Goal: Task Accomplishment & Management: Use online tool/utility

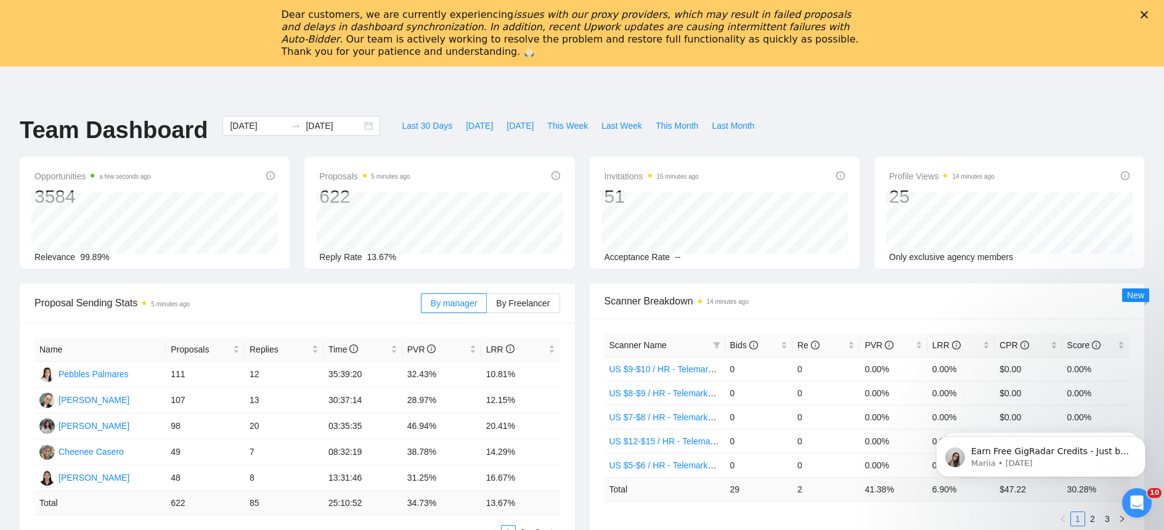
click at [1148, 14] on icon "Close" at bounding box center [1143, 14] width 7 height 7
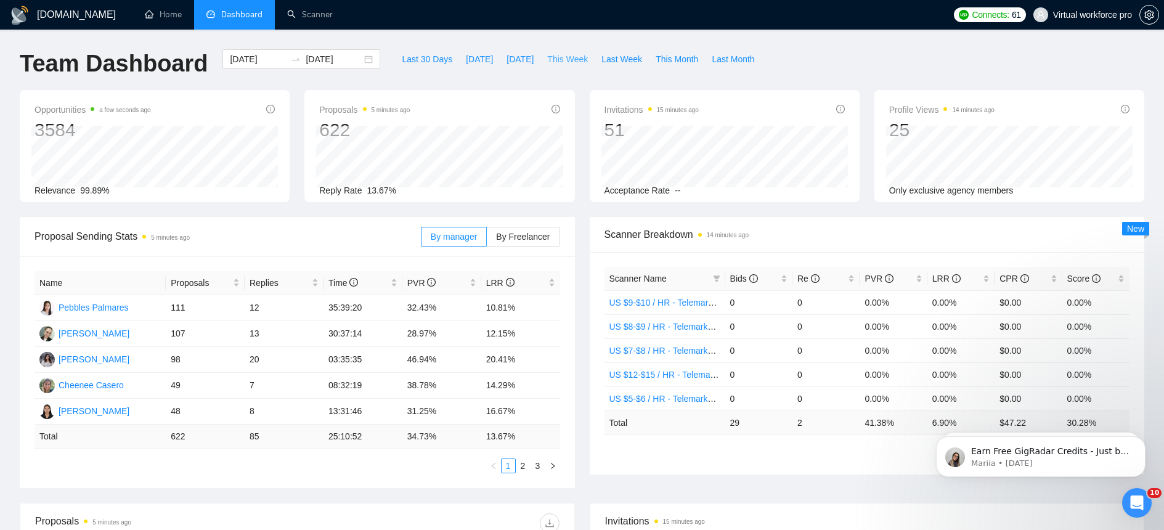
click at [573, 61] on span "This Week" at bounding box center [567, 59] width 41 height 14
type input "[DATE]"
click at [623, 55] on span "Last Week" at bounding box center [621, 59] width 41 height 14
type input "[DATE]"
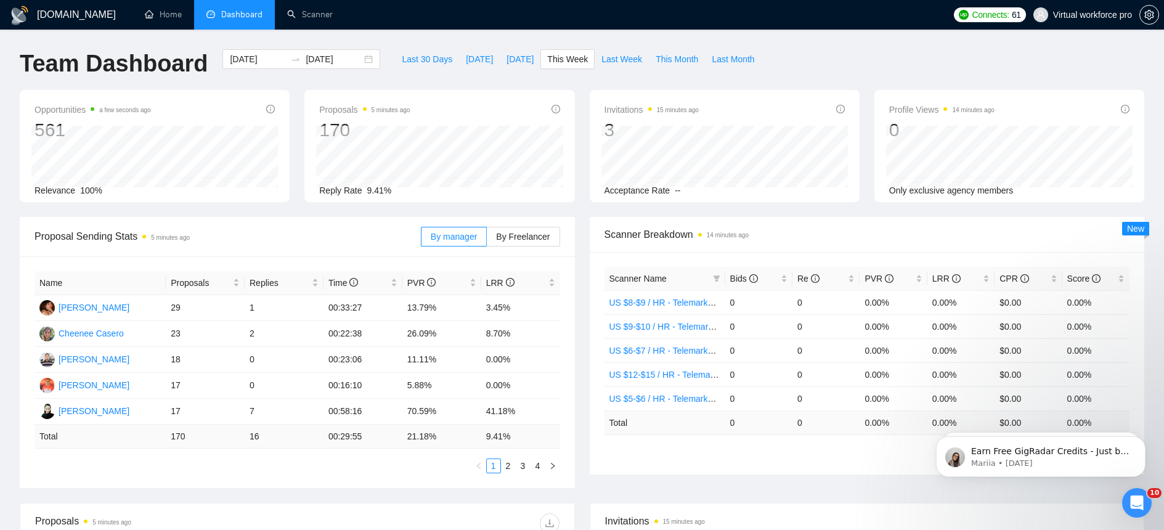
type input "[DATE]"
click at [1135, 497] on icon "Open Intercom Messenger" at bounding box center [1134, 501] width 9 height 10
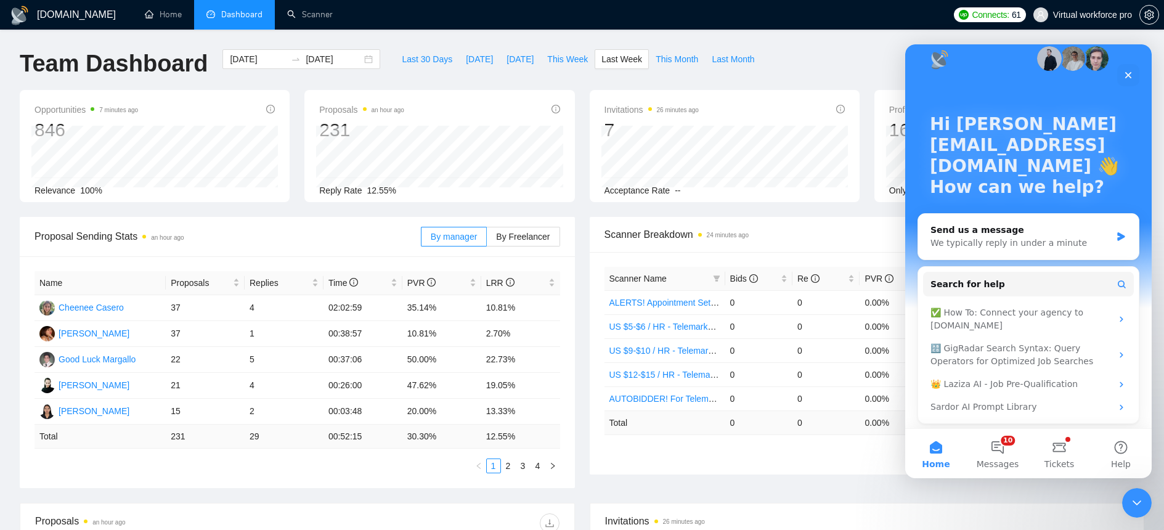
scroll to position [20, 0]
click at [1000, 450] on button "10 Messages" at bounding box center [998, 453] width 62 height 49
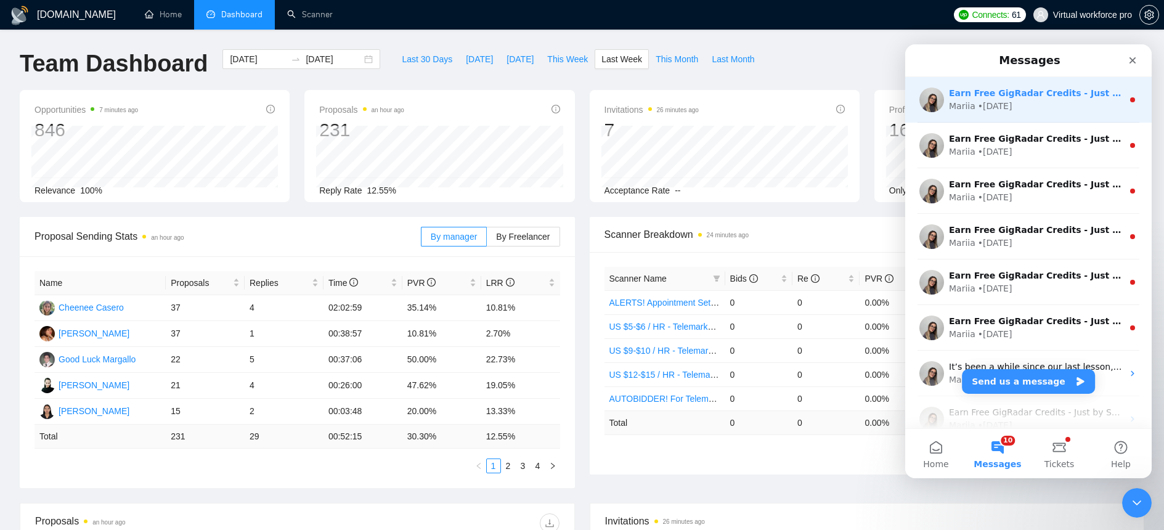
click at [1021, 105] on div "Mariia • 1d ago" at bounding box center [1036, 106] width 174 height 13
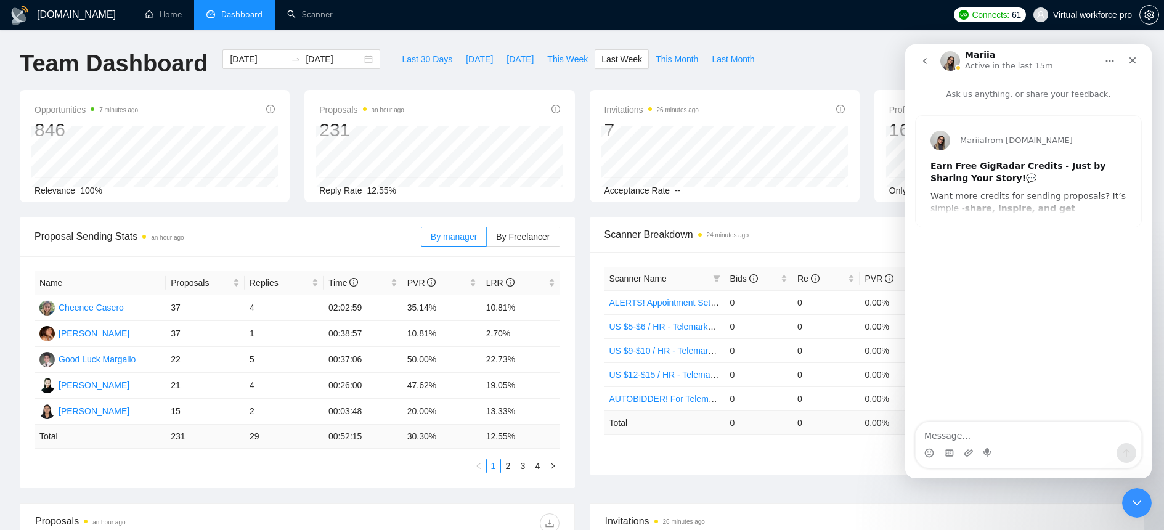
click at [1042, 200] on div "Mariia from GigRadar.io Earn Free GigRadar Credits - Just by Sharing Your Story…" at bounding box center [1027, 171] width 225 height 111
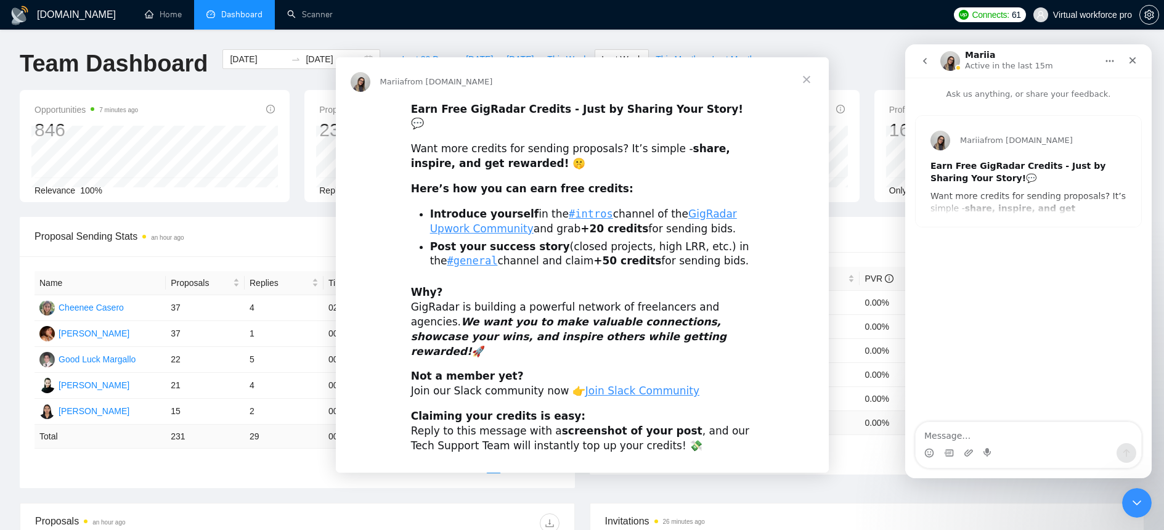
scroll to position [0, 0]
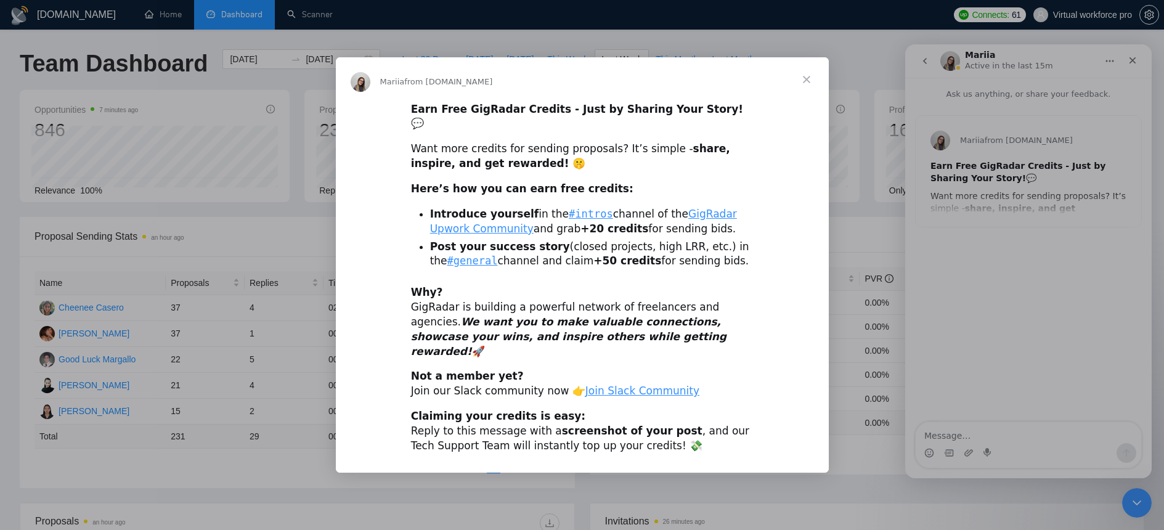
click at [802, 85] on span "Close" at bounding box center [806, 79] width 44 height 44
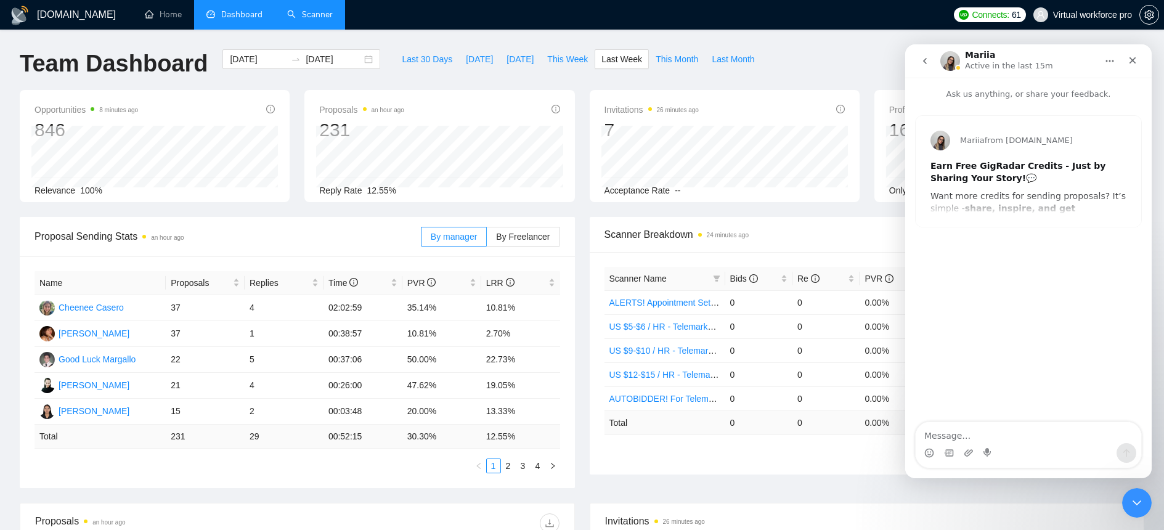
click at [310, 20] on link "Scanner" at bounding box center [310, 14] width 46 height 10
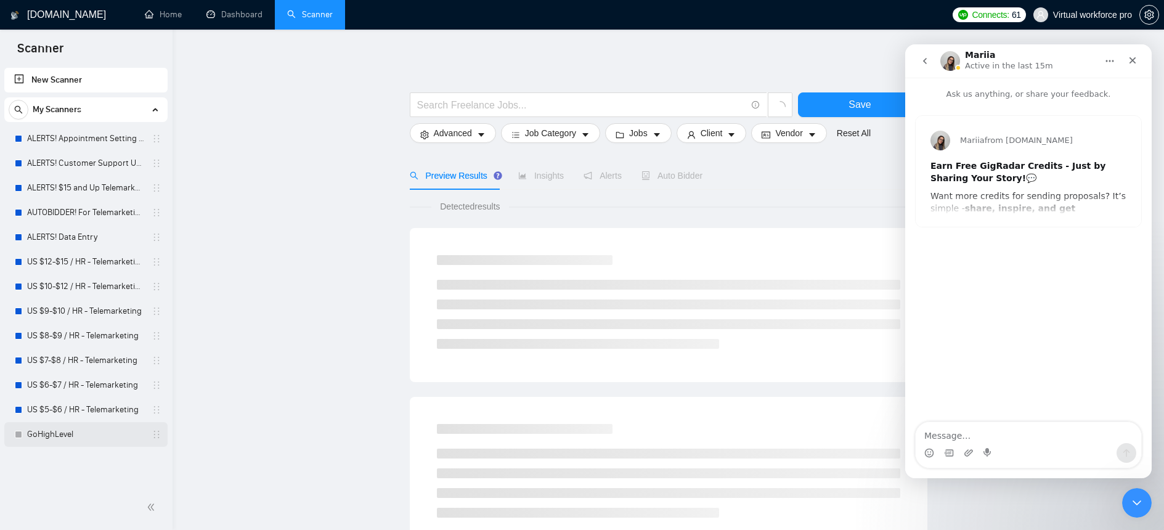
click at [112, 429] on link "GoHighLevel" at bounding box center [85, 434] width 117 height 25
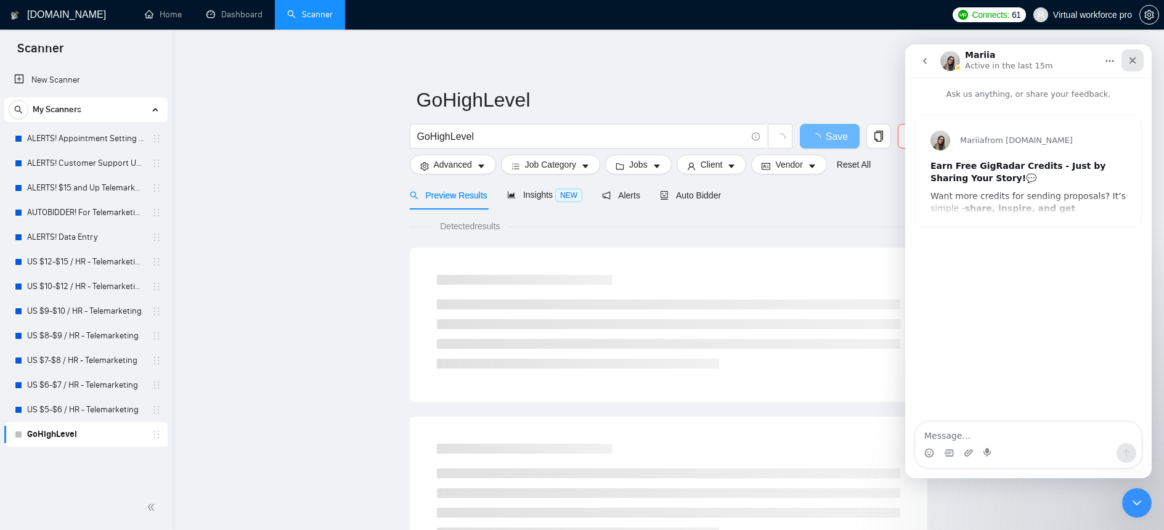
click at [1133, 59] on icon "Close" at bounding box center [1132, 60] width 7 height 7
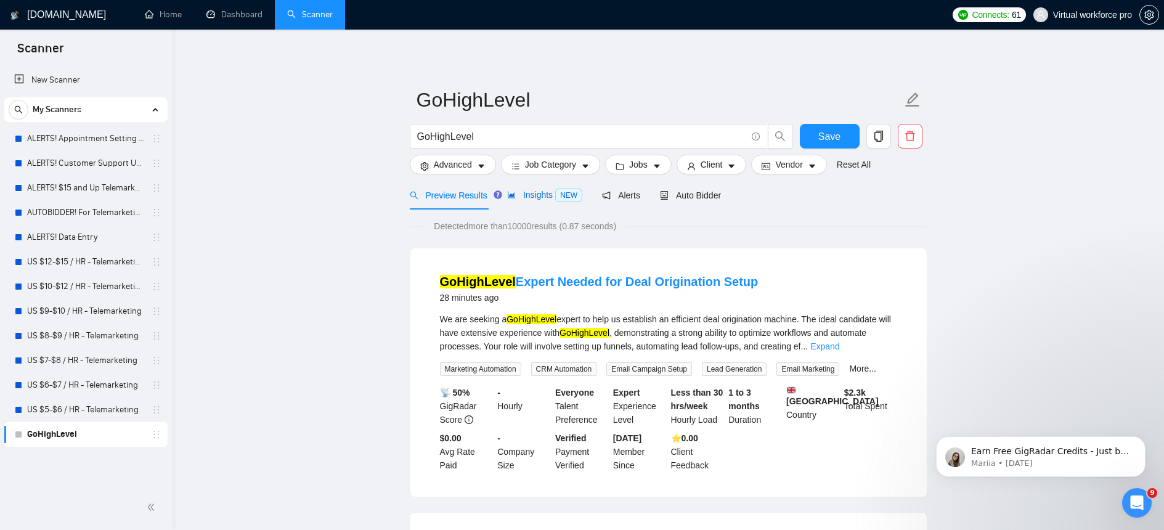
click at [538, 201] on div "Insights NEW" at bounding box center [544, 195] width 75 height 14
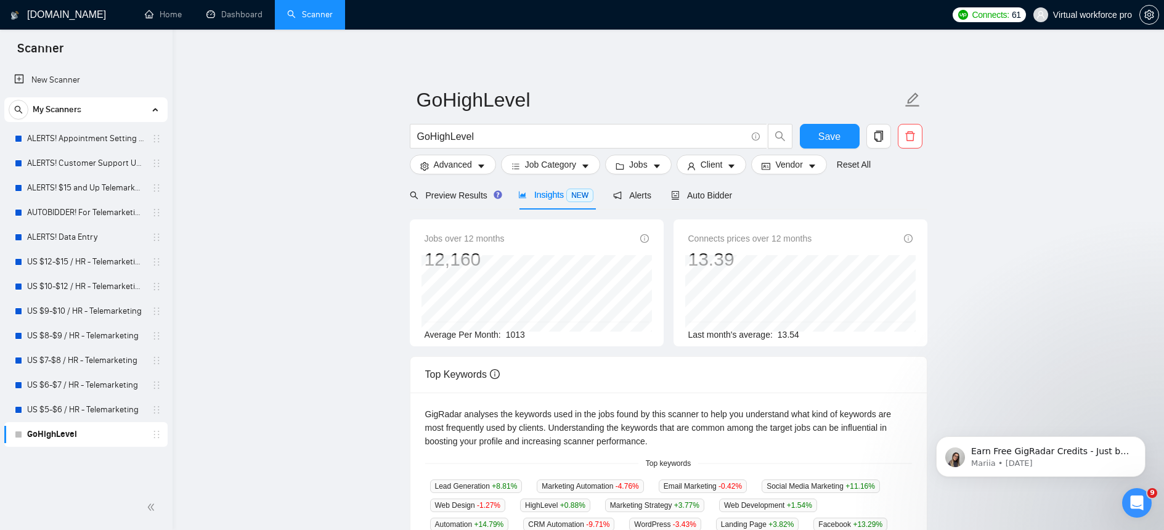
scroll to position [34, 0]
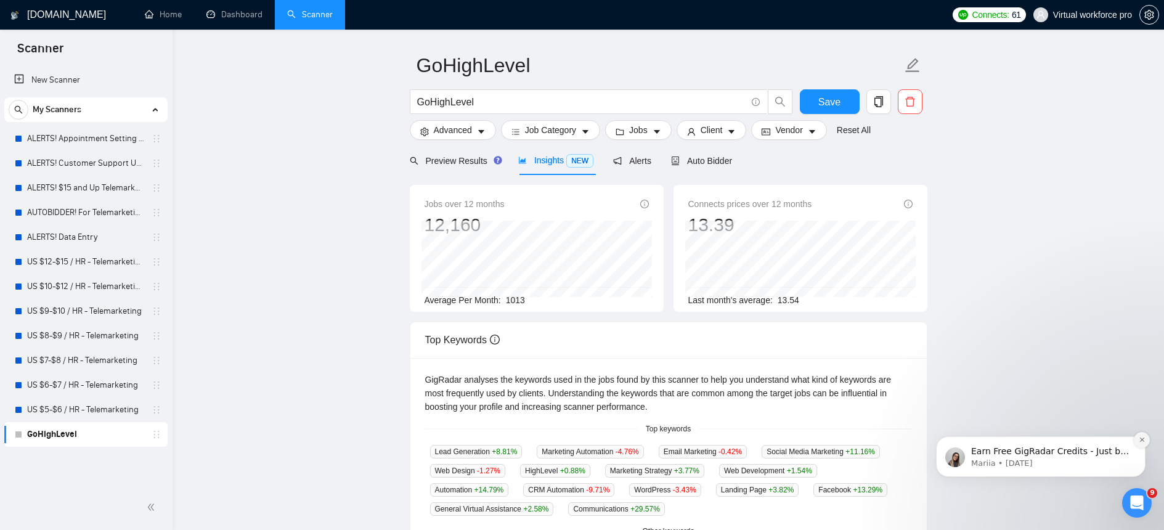
click at [1138, 441] on icon "Dismiss notification" at bounding box center [1141, 439] width 7 height 7
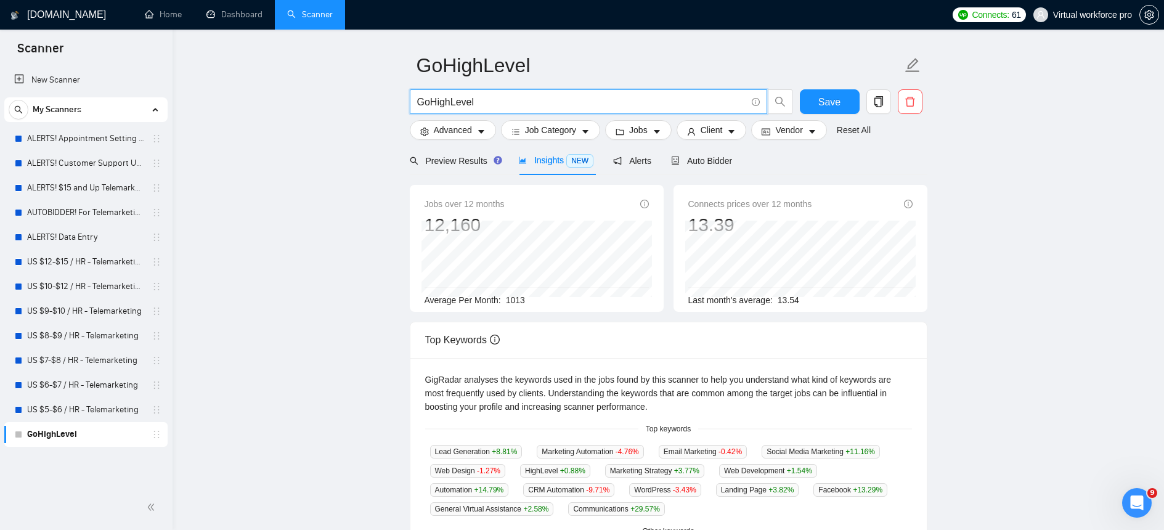
click at [484, 105] on input "GoHighLevel" at bounding box center [581, 101] width 329 height 15
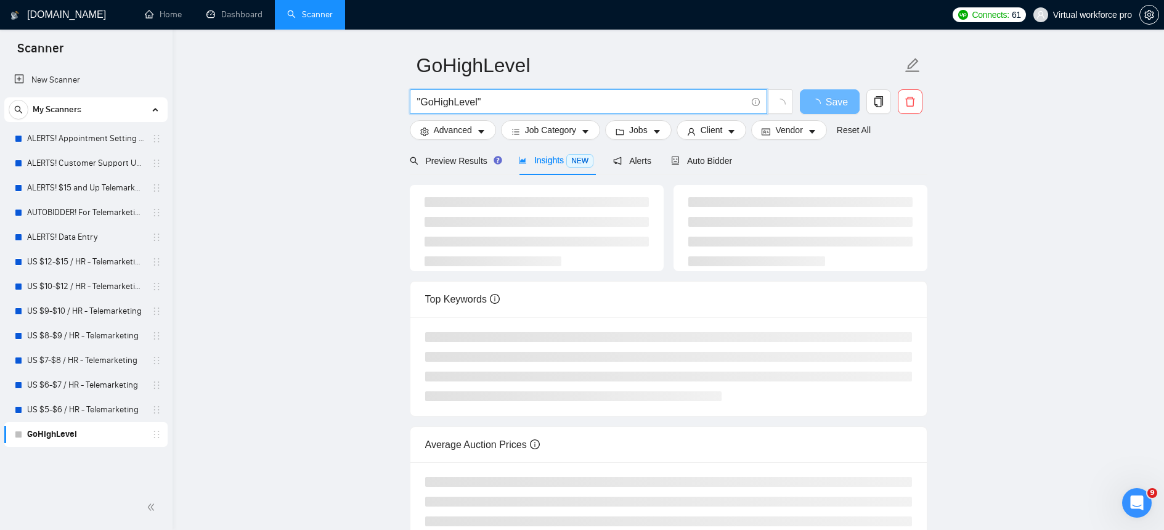
click at [536, 102] on input ""GoHighLevel"" at bounding box center [581, 101] width 329 height 15
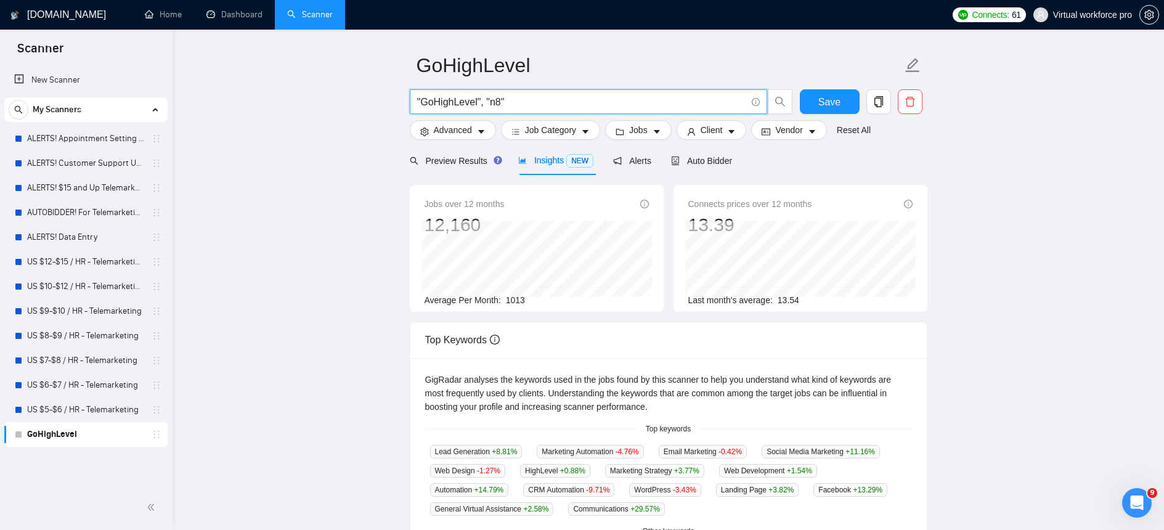
type input ""GoHighLevel", "n8n""
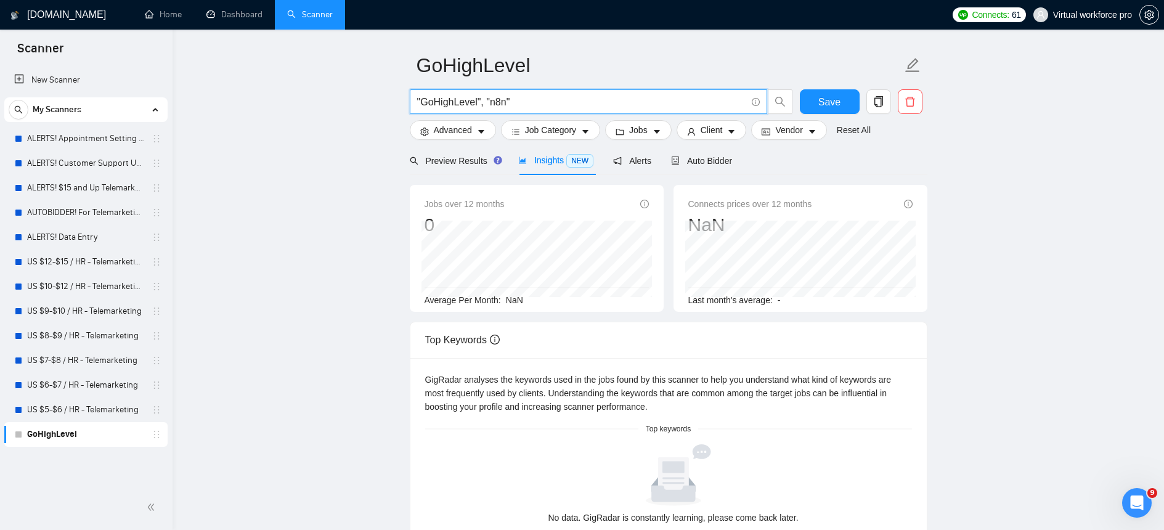
drag, startPoint x: 538, startPoint y: 102, endPoint x: 347, endPoint y: 101, distance: 191.0
click at [347, 101] on main "GoHighLevel "GoHighLevel", "n8n" Save Advanced Job Category Jobs Client Vendor …" at bounding box center [668, 397] width 952 height 765
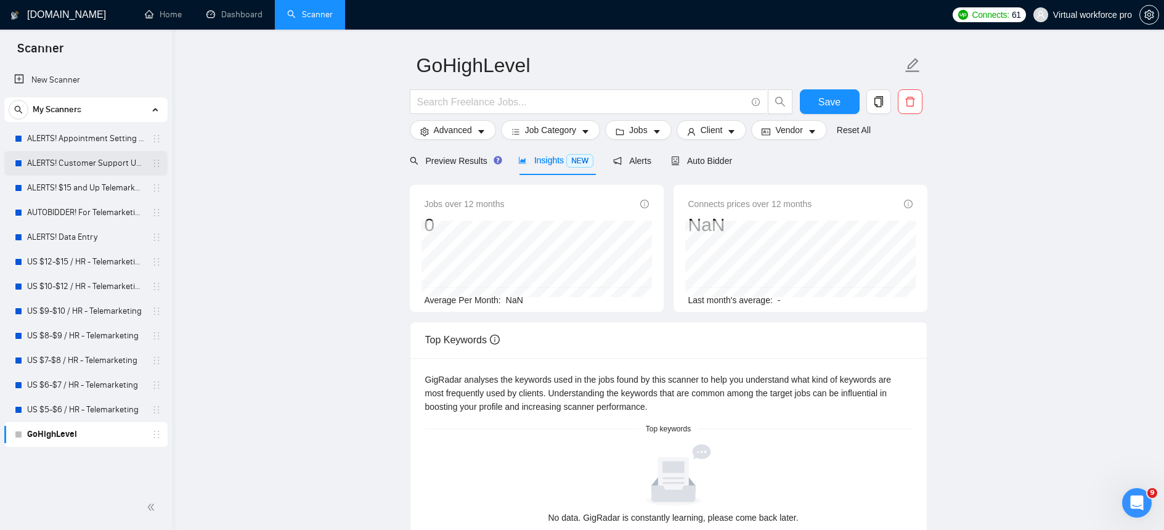
click at [92, 173] on link "ALERTS! Customer Support USA" at bounding box center [85, 163] width 117 height 25
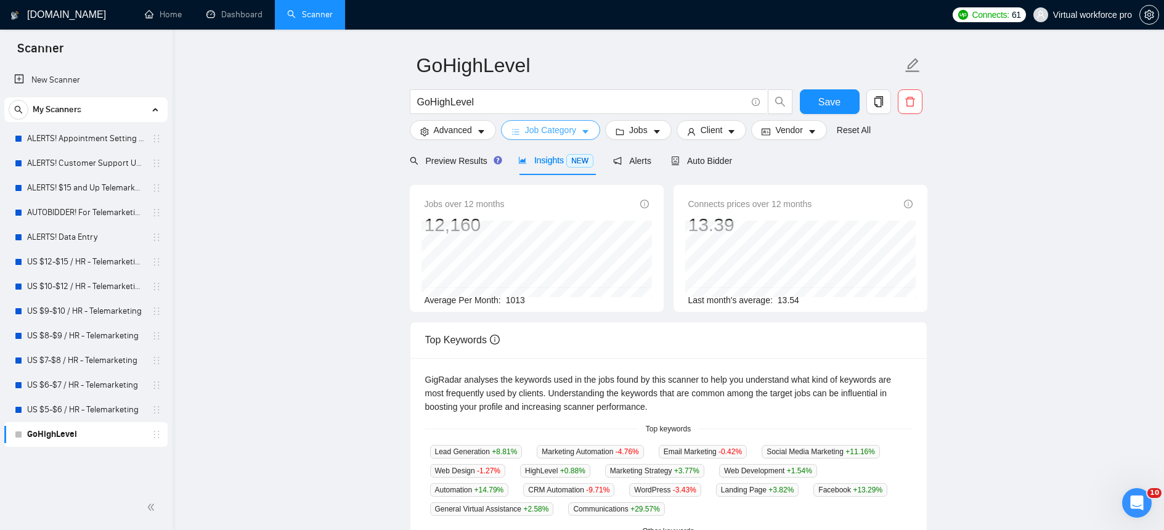
click at [567, 136] on span "Job Category" at bounding box center [550, 130] width 51 height 14
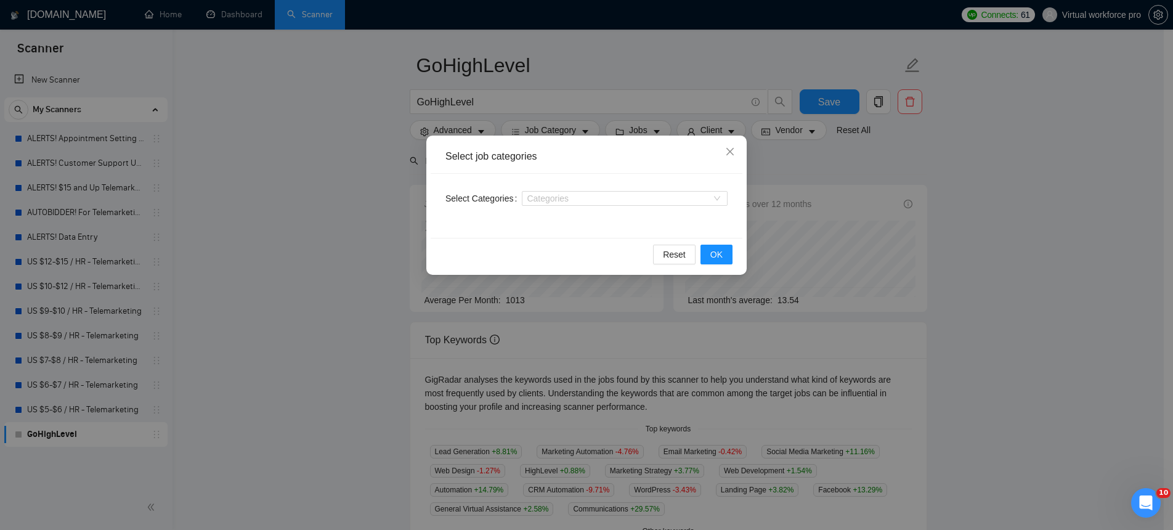
click at [357, 164] on div "Select job categories Select Categories Categories Reset OK" at bounding box center [586, 265] width 1173 height 530
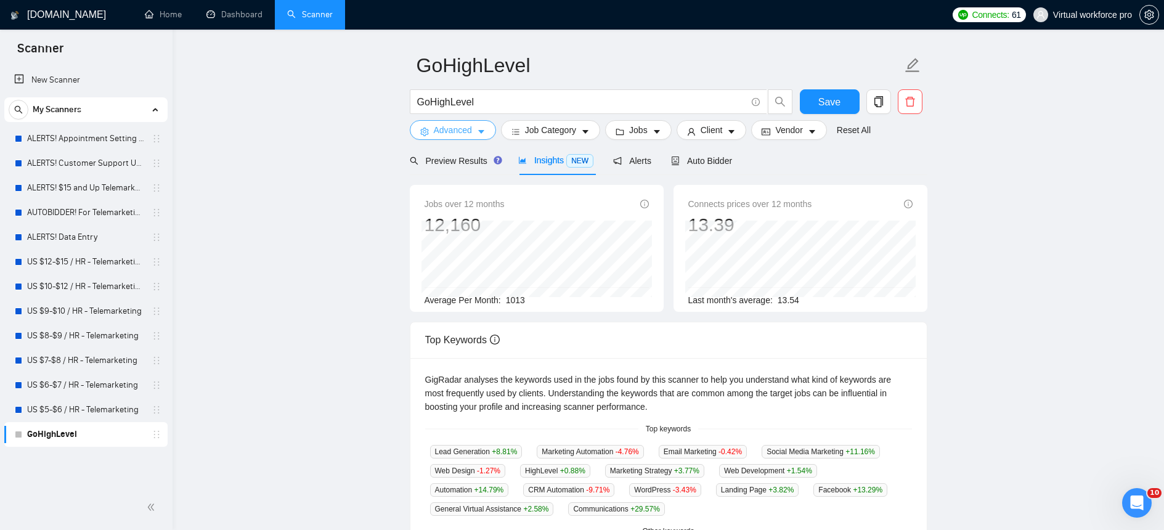
click at [472, 126] on span "Advanced" at bounding box center [453, 130] width 38 height 14
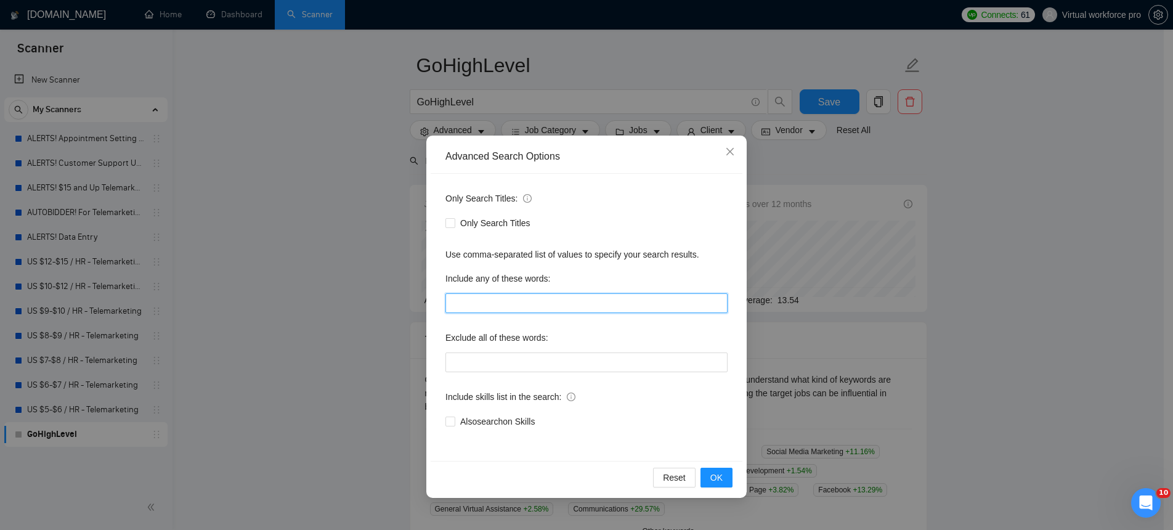
click at [484, 299] on input "text" at bounding box center [586, 303] width 282 height 20
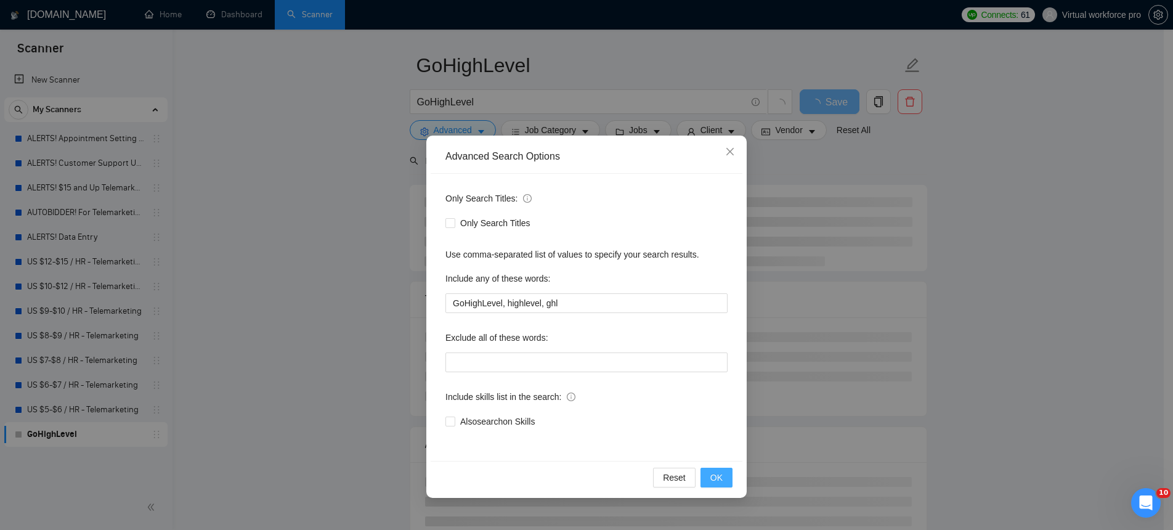
click at [720, 478] on span "OK" at bounding box center [716, 478] width 12 height 14
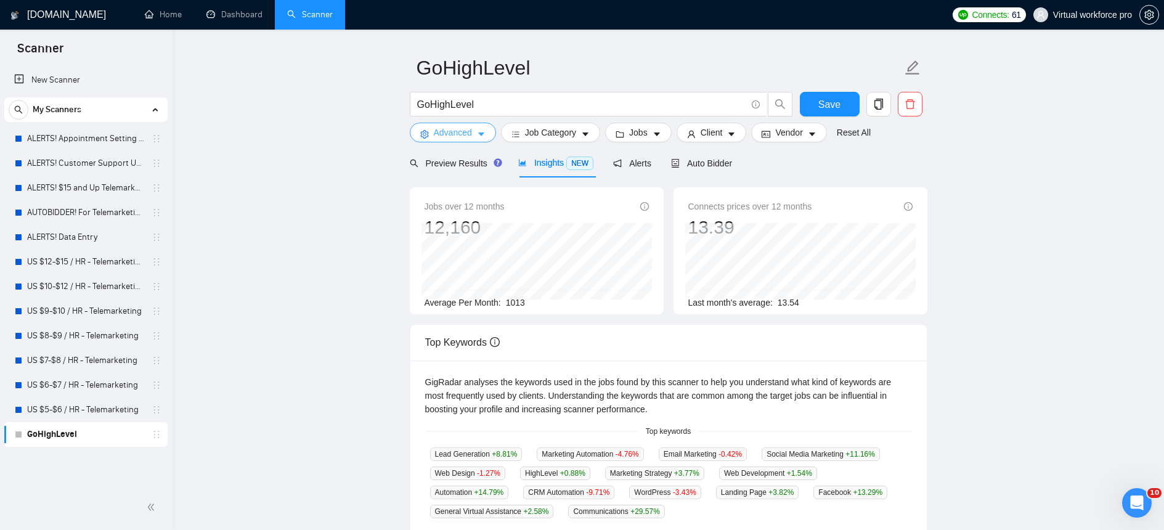
scroll to position [18, 0]
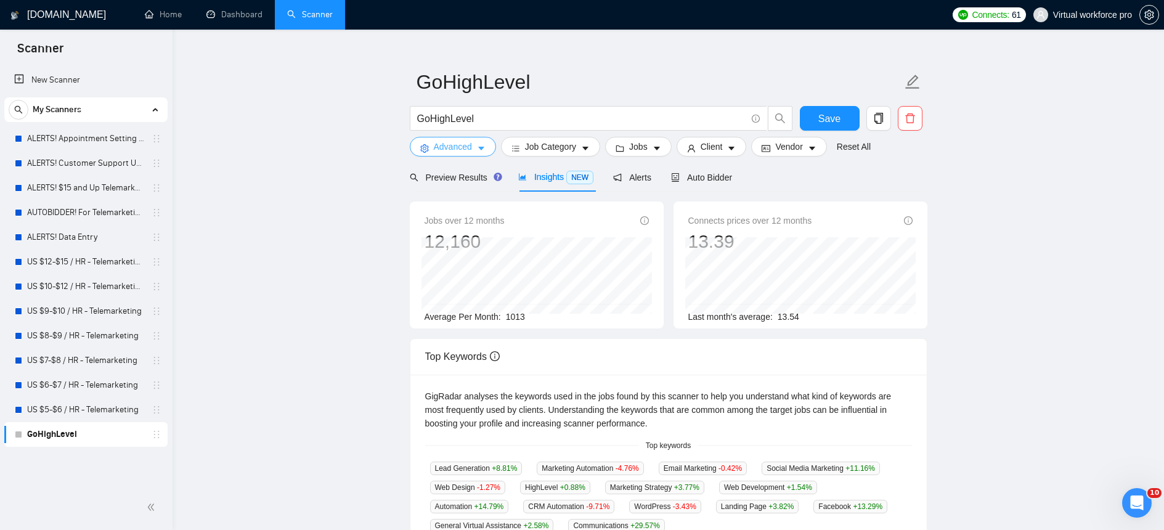
click at [466, 150] on span "Advanced" at bounding box center [453, 147] width 38 height 14
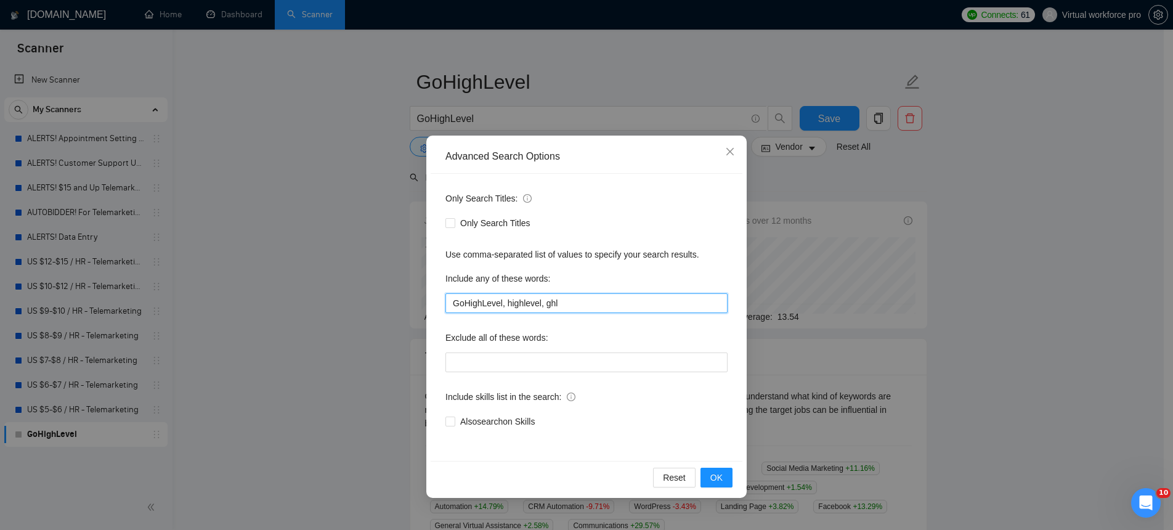
click at [588, 301] on input "GoHighLevel, highlevel, ghl" at bounding box center [586, 303] width 282 height 20
type input "GoHighLevel, highlevel, ghl, n8n"
click at [719, 476] on span "OK" at bounding box center [716, 478] width 12 height 14
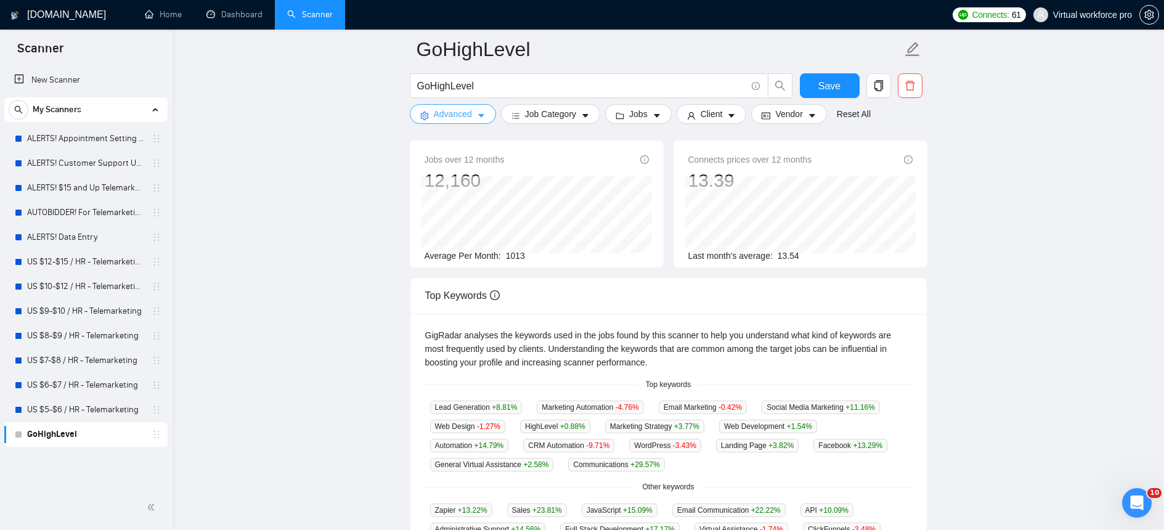
scroll to position [86, 0]
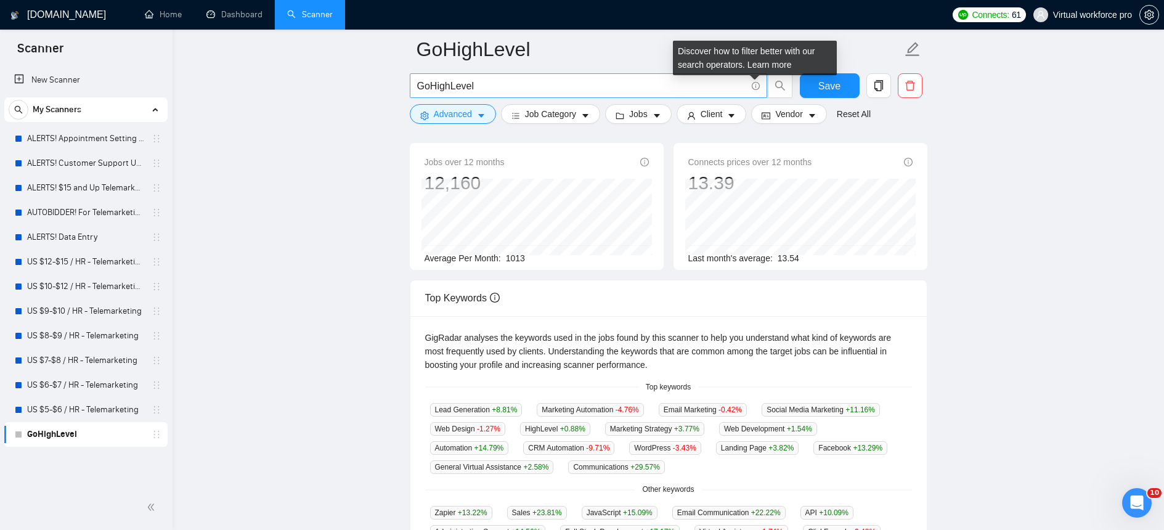
click at [757, 87] on icon "info-circle" at bounding box center [756, 86] width 8 height 8
click at [342, 194] on main "GoHighLevel GoHighLevel Save Advanced Job Category Jobs Client Vendor Reset All…" at bounding box center [668, 381] width 952 height 836
click at [497, 92] on input "GoHighLevel" at bounding box center [581, 85] width 329 height 15
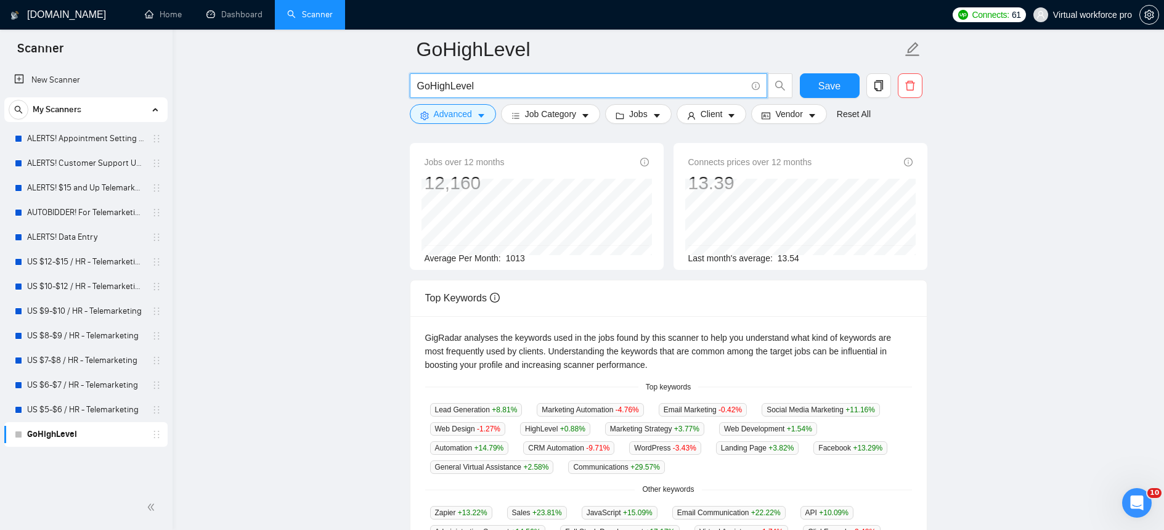
click at [497, 92] on input "GoHighLevel" at bounding box center [581, 85] width 329 height 15
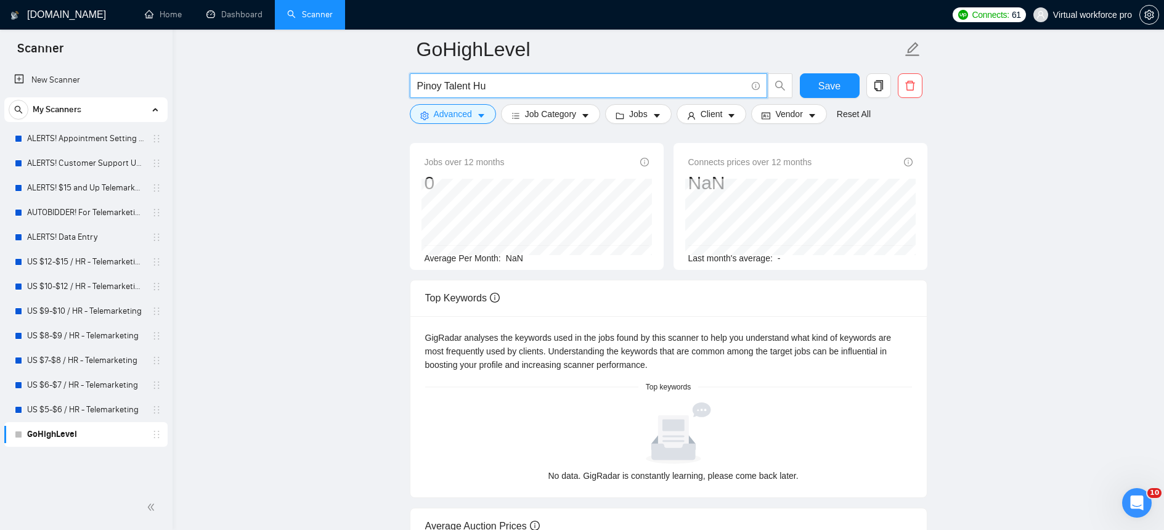
type input "Pinoy Talent Hub"
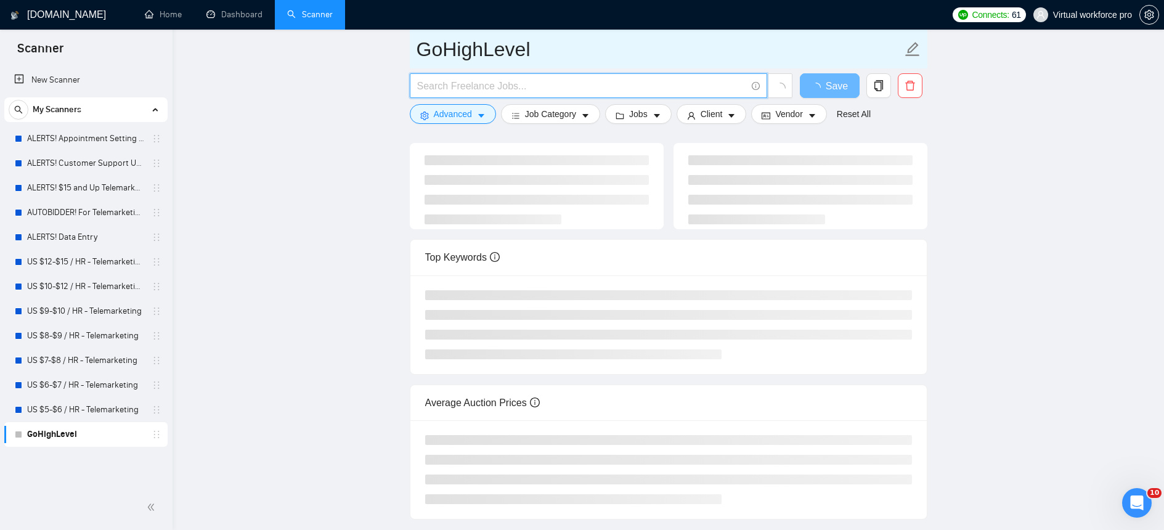
click at [912, 53] on icon "edit" at bounding box center [912, 49] width 16 height 16
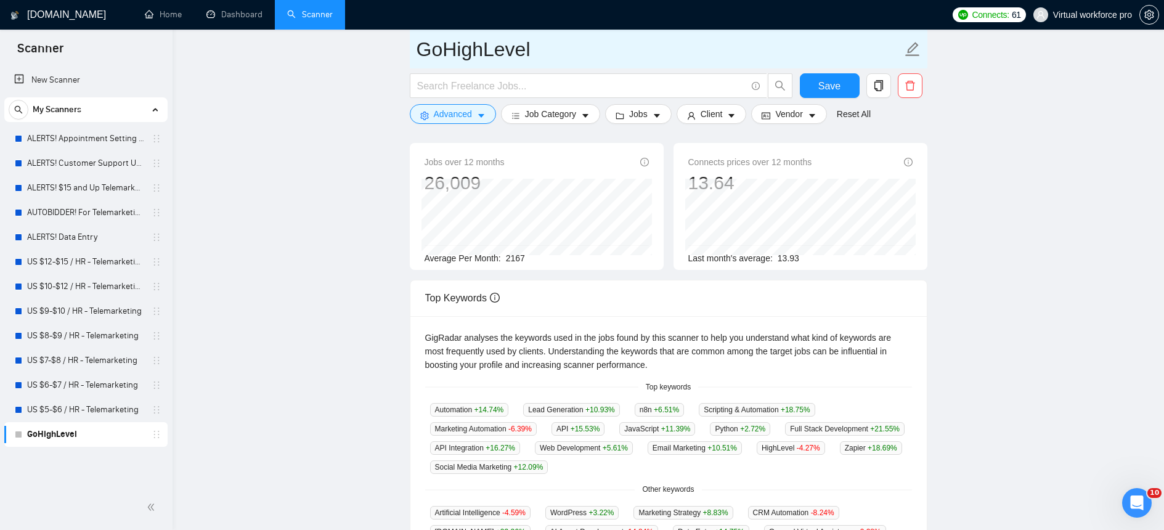
drag, startPoint x: 604, startPoint y: 47, endPoint x: 404, endPoint y: 51, distance: 199.6
click at [404, 51] on main "GoHighLevel Save Advanced Job Category Jobs Client Vendor Reset All Preview Res…" at bounding box center [668, 390] width 952 height 855
type input "Pinoy Ai Talent Hub"
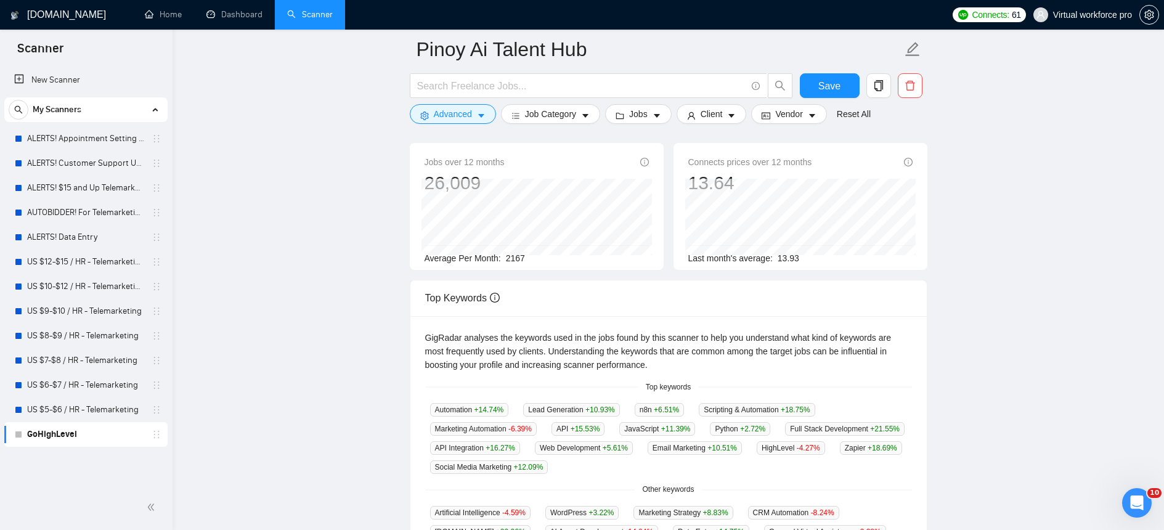
click at [354, 163] on main "Pinoy Ai Talent Hub Save Advanced Job Category Jobs Client Vendor Reset All Pre…" at bounding box center [668, 390] width 952 height 855
click at [550, 109] on span "Job Category" at bounding box center [550, 114] width 51 height 14
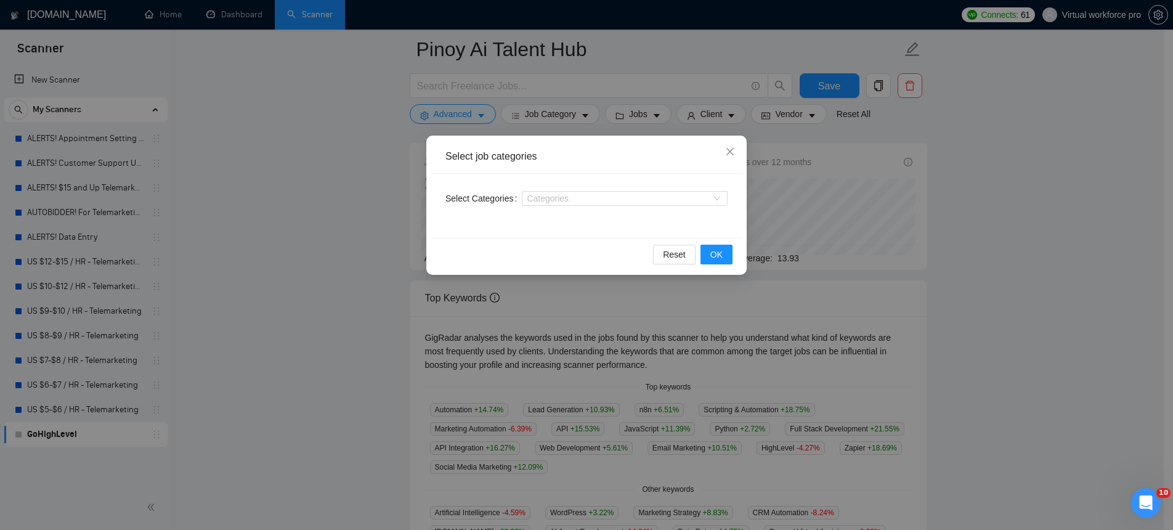
click at [481, 113] on div "Select job categories Select Categories Categories Reset OK" at bounding box center [586, 265] width 1173 height 530
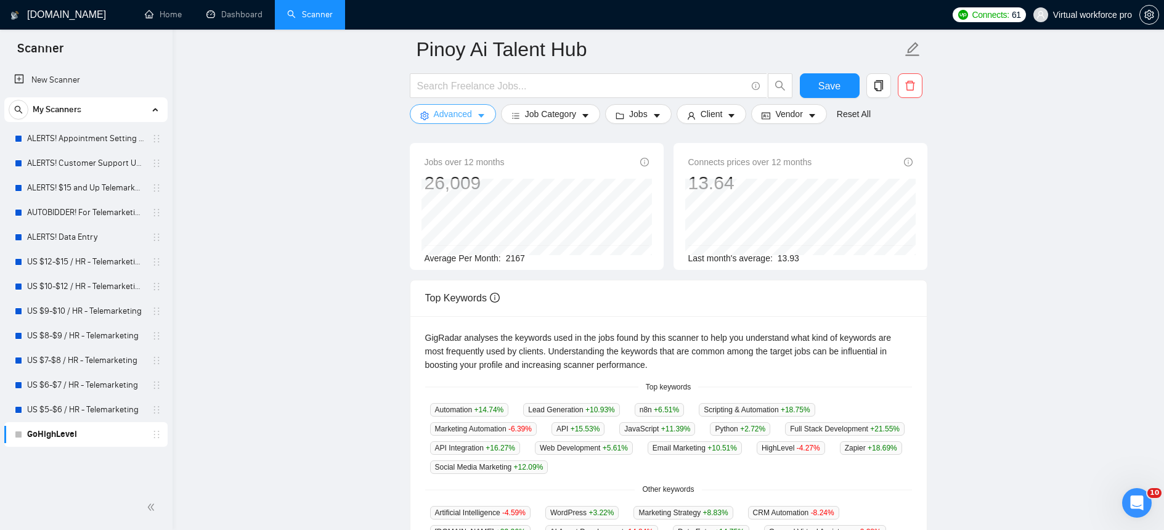
click at [456, 115] on span "Advanced" at bounding box center [453, 114] width 38 height 14
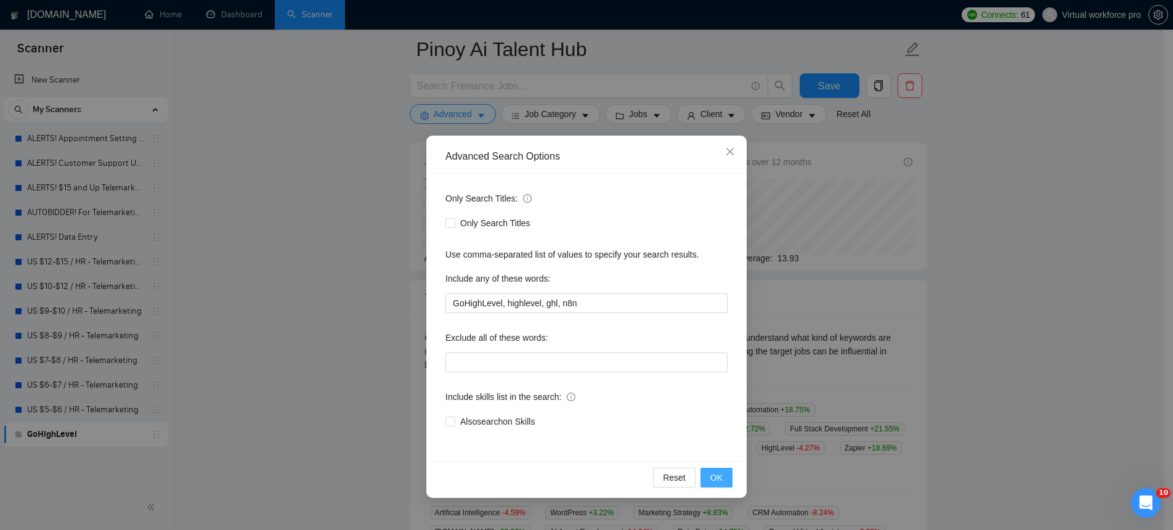
click at [722, 473] on span "OK" at bounding box center [716, 478] width 12 height 14
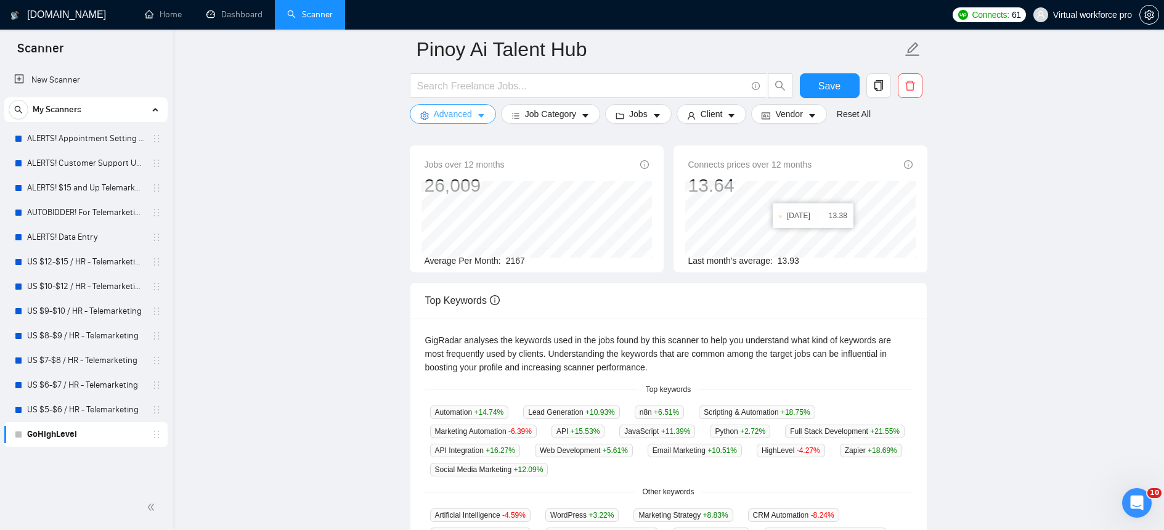
scroll to position [81, 0]
click at [825, 97] on button "Save" at bounding box center [830, 85] width 60 height 25
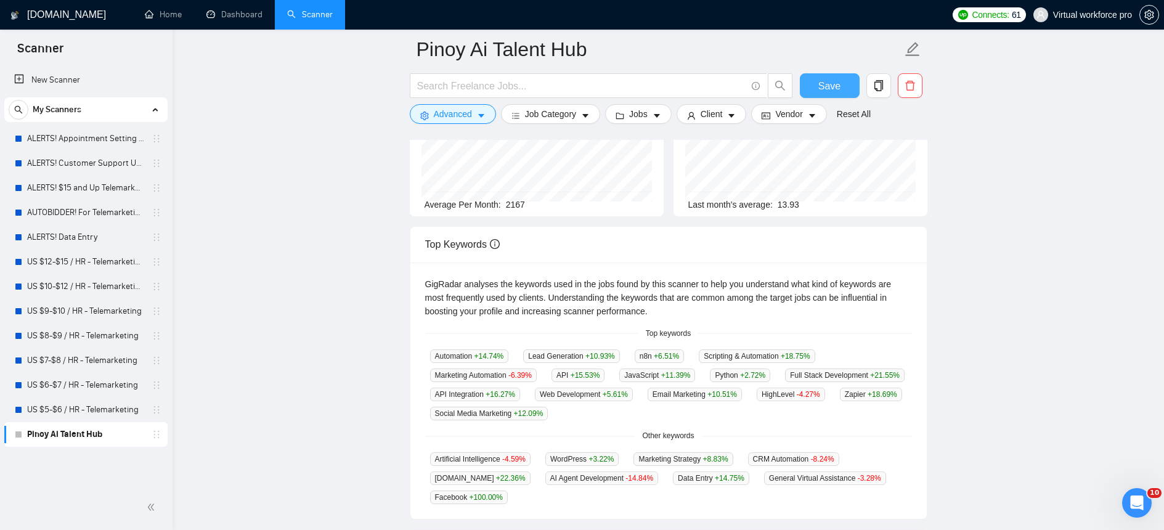
scroll to position [147, 0]
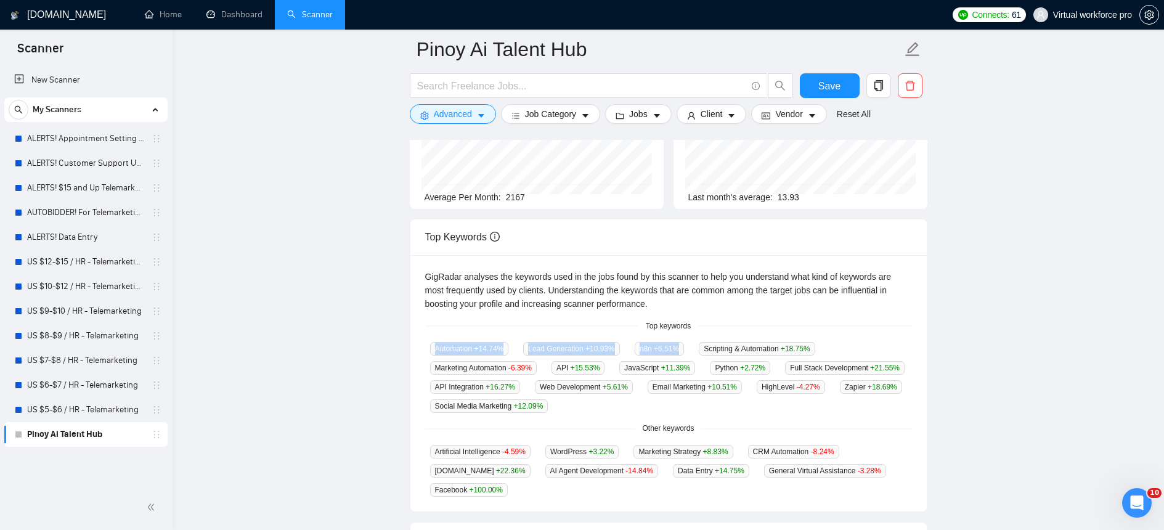
drag, startPoint x: 697, startPoint y: 346, endPoint x: 431, endPoint y: 346, distance: 266.8
click at [428, 347] on div "Automation +14.74 % Lead Generation +10.93 % n8n +6.51 % Scripting & Automation…" at bounding box center [668, 376] width 487 height 71
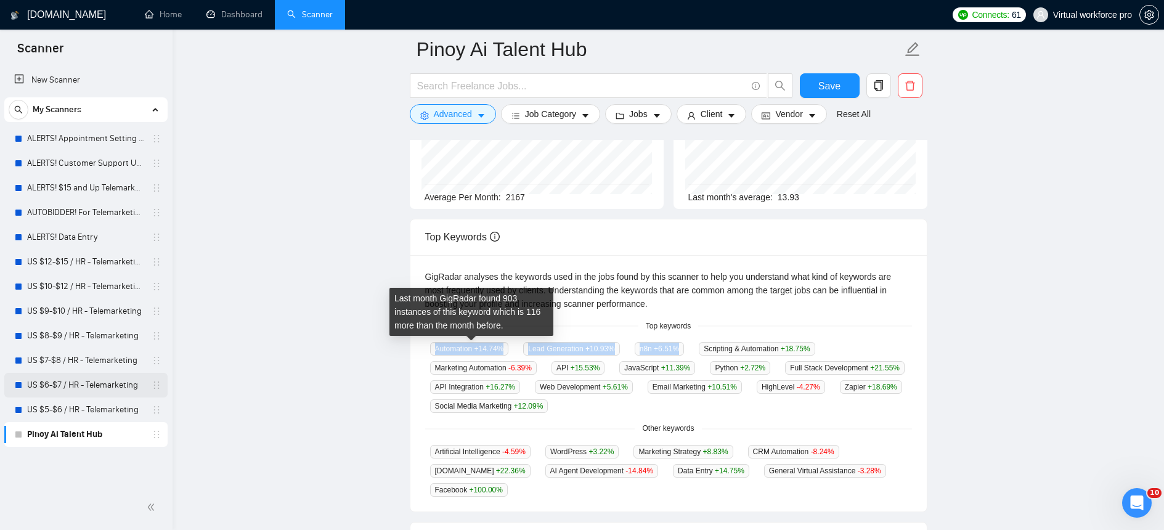
copy div "Automation +14.74 % Lead Generation +10.93 % n8n +6.51 %"
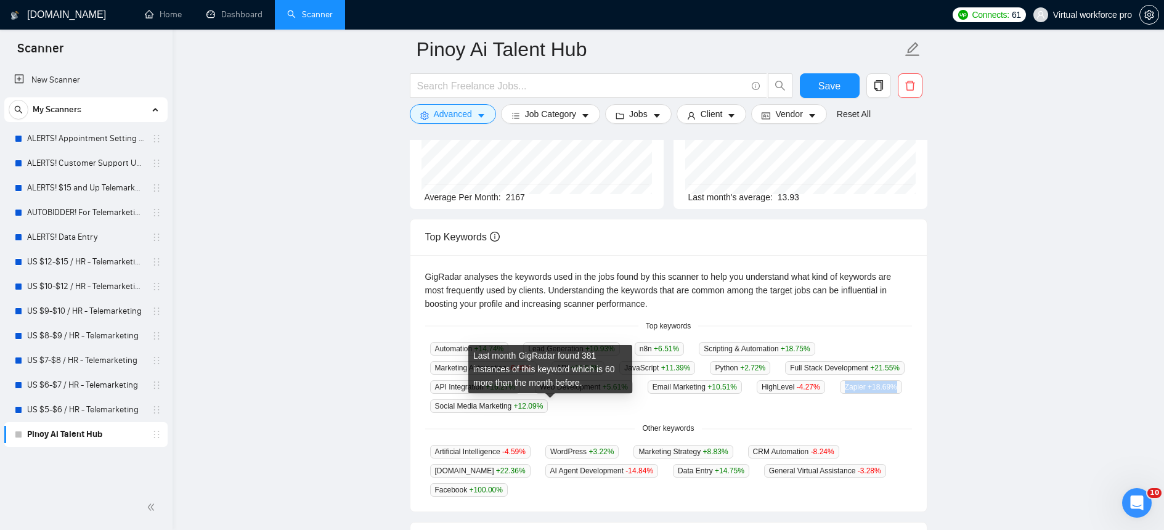
drag, startPoint x: 601, startPoint y: 407, endPoint x: 517, endPoint y: 408, distance: 83.8
click at [517, 408] on div "Automation +14.74 % Lead Generation +10.93 % n8n +6.51 % Scripting & Automation…" at bounding box center [668, 376] width 487 height 71
copy span "Zapier +18.69 %"
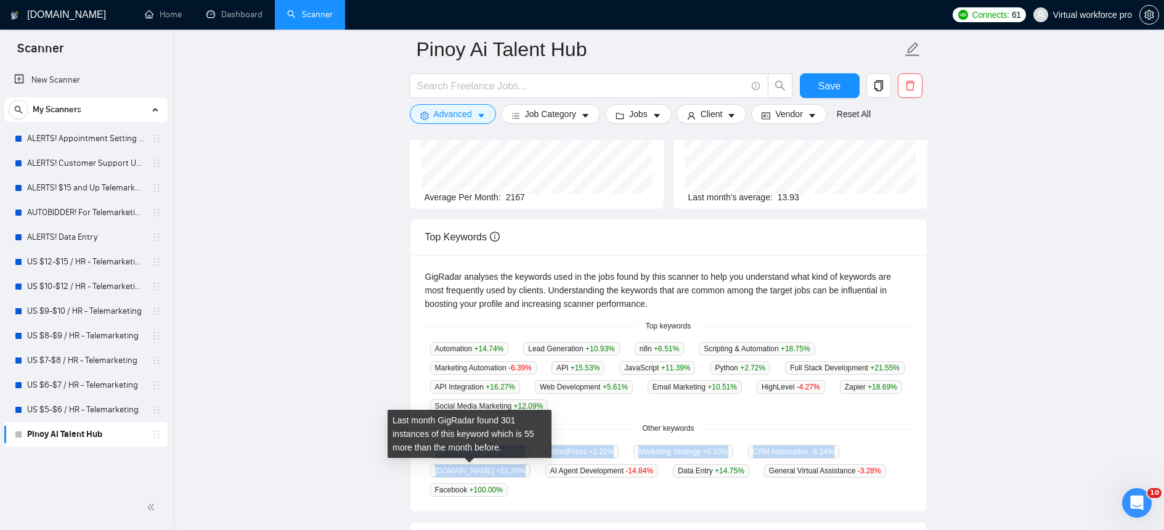
drag, startPoint x: 521, startPoint y: 471, endPoint x: 426, endPoint y: 471, distance: 94.3
click at [425, 471] on div "Artificial Intelligence -4.59 % WordPress +3.22 % Marketing Strategy +8.83 % CR…" at bounding box center [668, 470] width 487 height 52
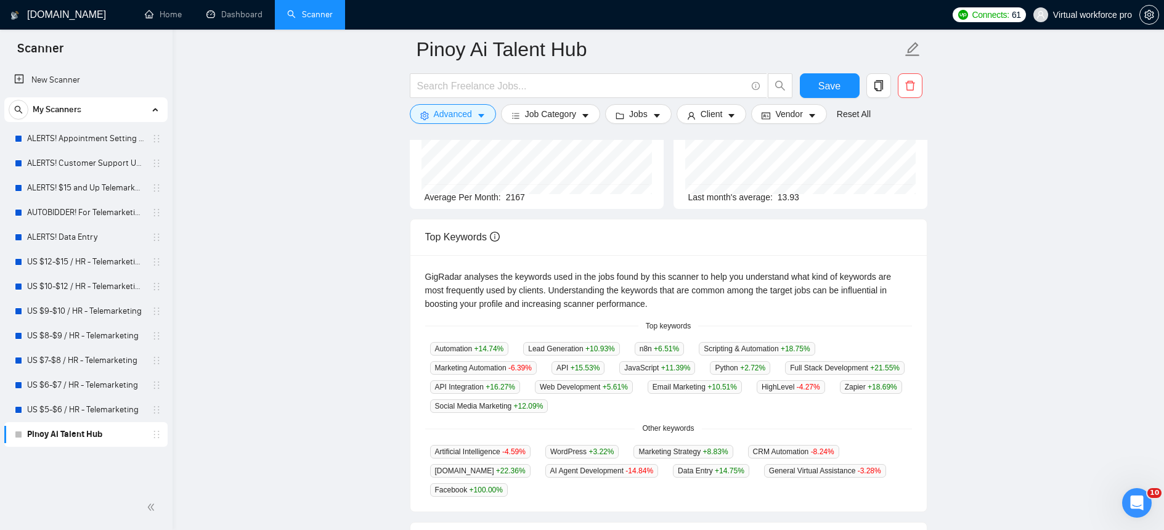
click at [378, 463] on main "Pinoy Ai Talent Hub Save Advanced Job Category Jobs Client Vendor Reset All Pre…" at bounding box center [668, 329] width 952 height 855
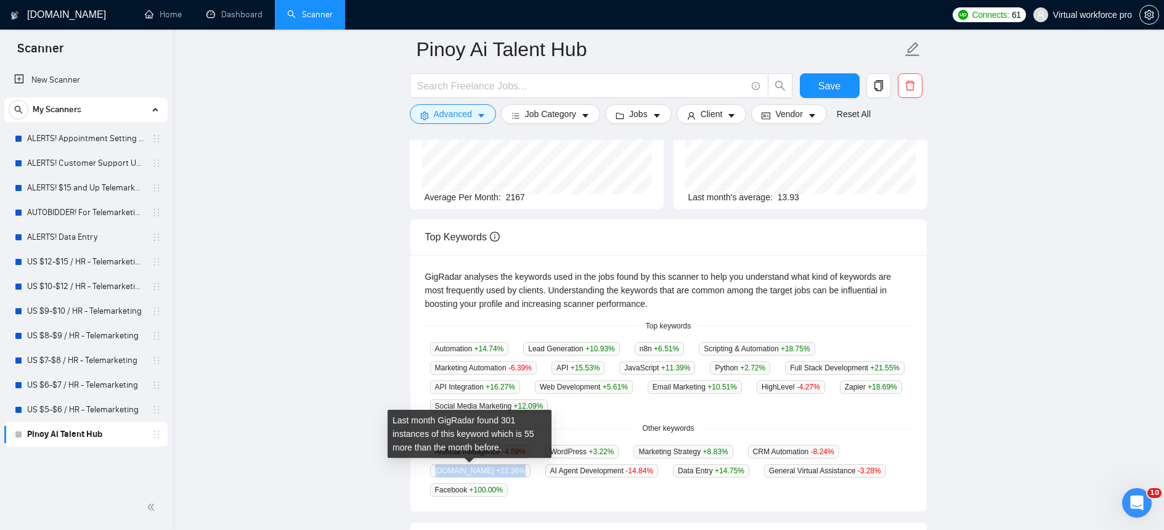
drag, startPoint x: 509, startPoint y: 471, endPoint x: 430, endPoint y: 474, distance: 79.5
click at [430, 474] on div "Make.com +22.36 %" at bounding box center [480, 470] width 110 height 14
copy span "Make.com +22.36 %"
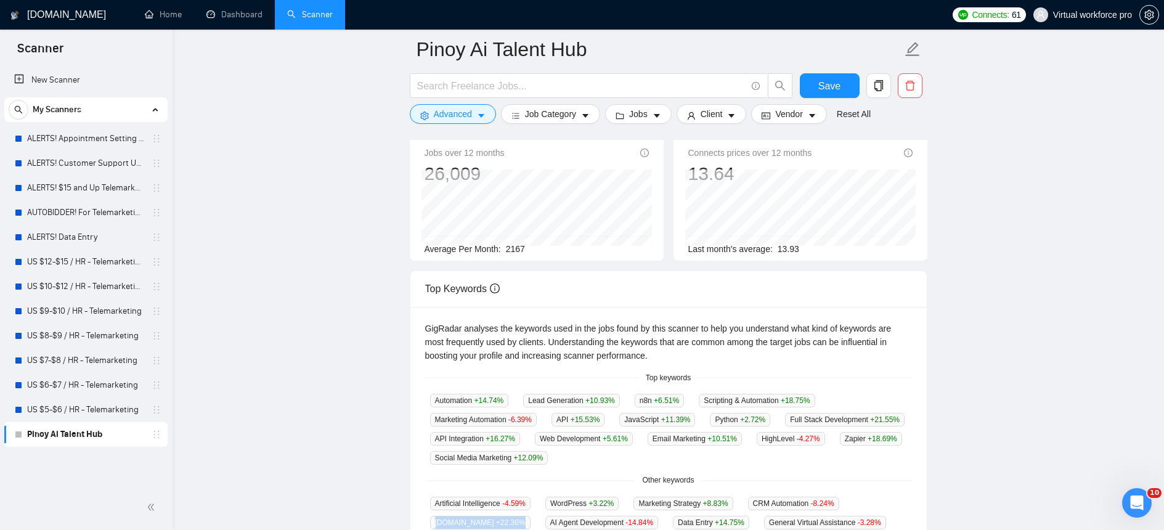
scroll to position [97, 0]
click at [1110, 281] on main "Pinoy Ai Talent Hub Save Advanced Job Category Jobs Client Vendor Reset All Pre…" at bounding box center [668, 380] width 952 height 855
